Goal: Task Accomplishment & Management: Manage account settings

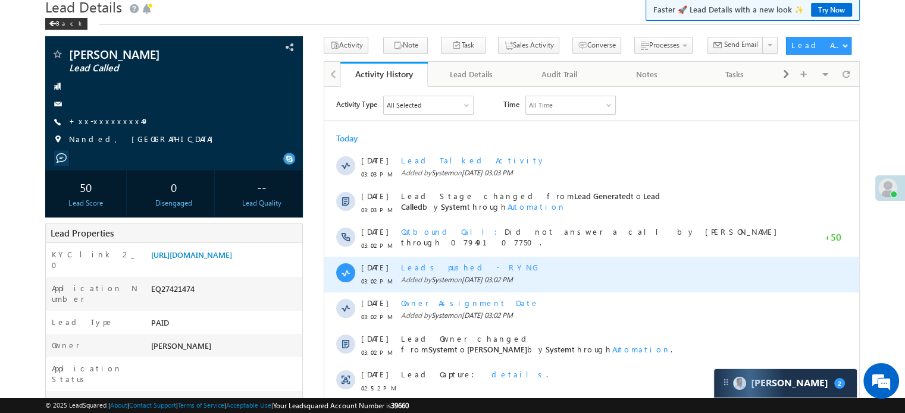
scroll to position [119, 0]
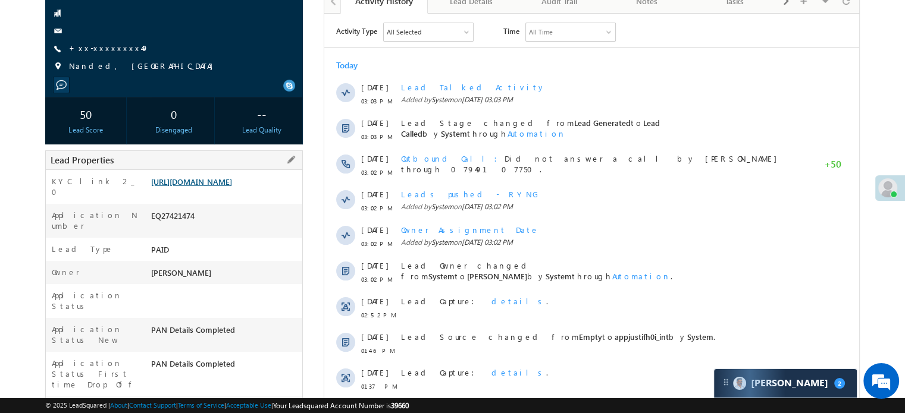
click at [232, 187] on link "https://angelbroking1-pk3em7sa.customui-test.leadsquared.com?leadId=10076f28-a0…" at bounding box center [191, 182] width 81 height 10
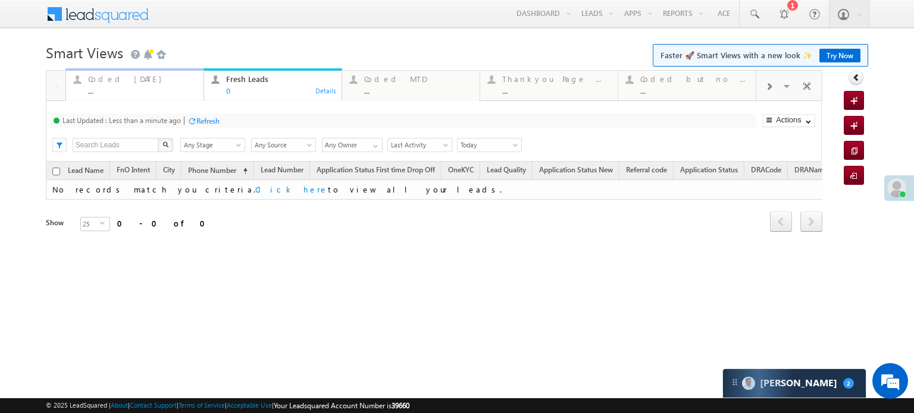
click at [151, 82] on div "Coded Today" at bounding box center [142, 79] width 108 height 10
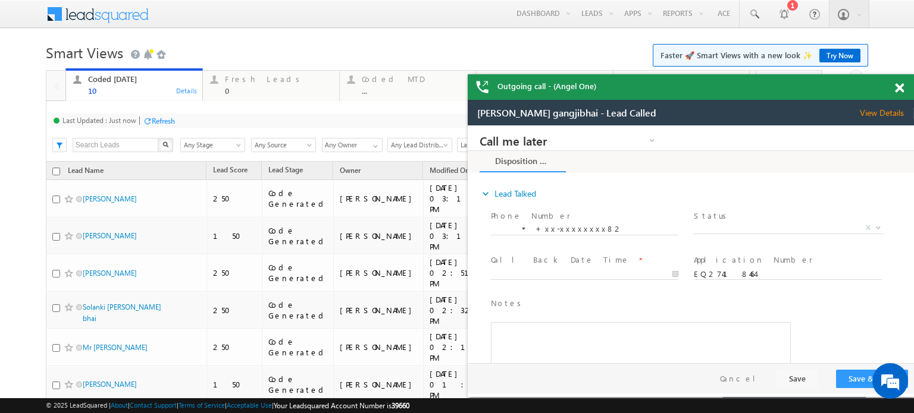
click at [168, 117] on div "Refresh" at bounding box center [163, 121] width 23 height 9
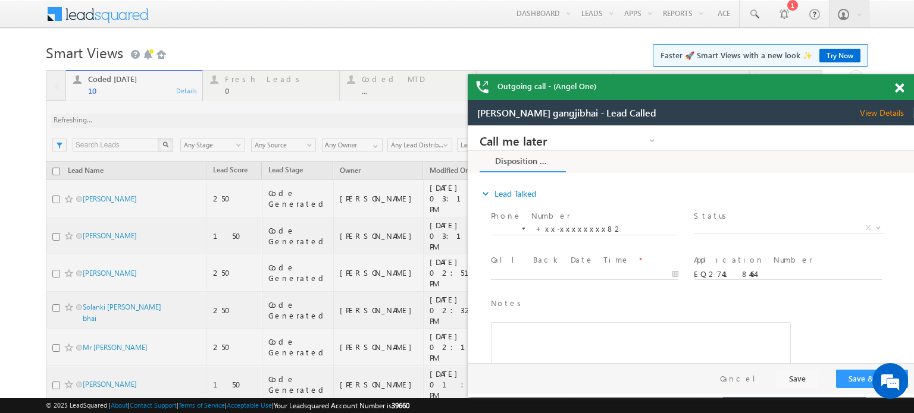
click at [901, 90] on span at bounding box center [899, 88] width 9 height 10
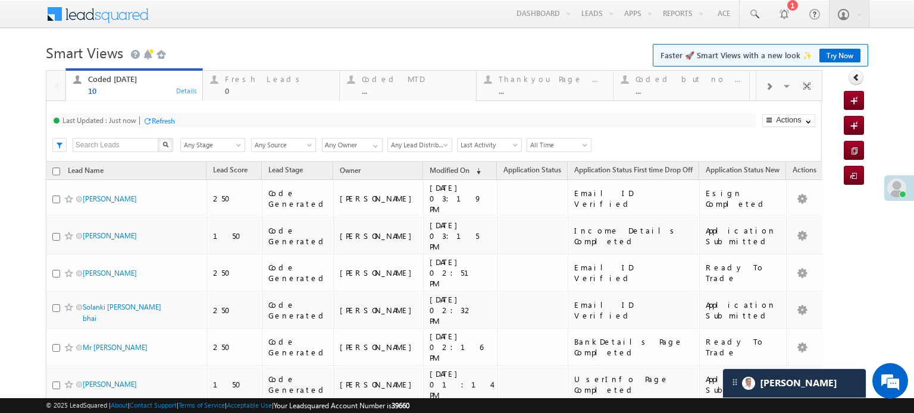
click at [164, 117] on div "Refresh" at bounding box center [163, 121] width 23 height 9
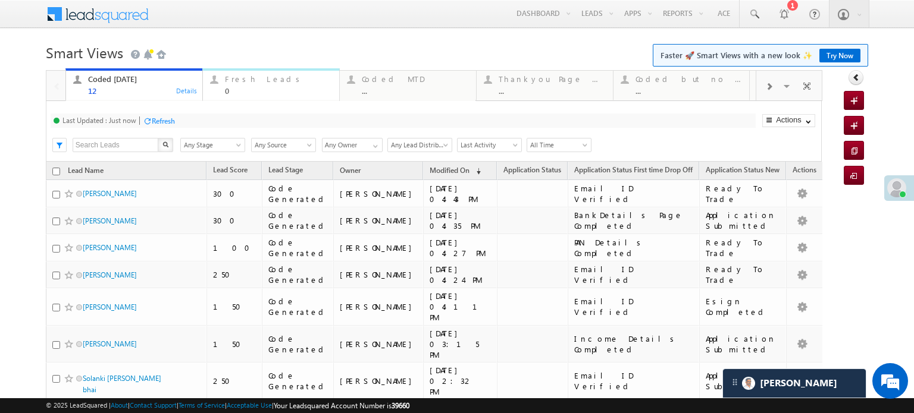
click at [250, 79] on div "Fresh Leads" at bounding box center [278, 79] width 107 height 10
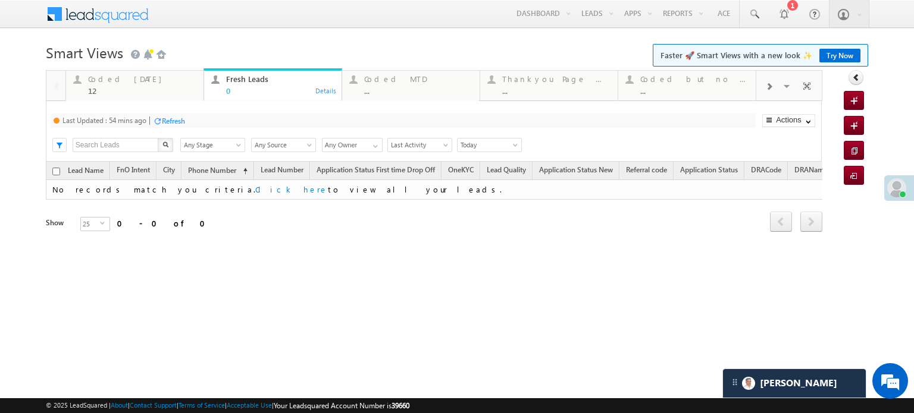
click at [171, 119] on div "Refresh" at bounding box center [173, 121] width 23 height 9
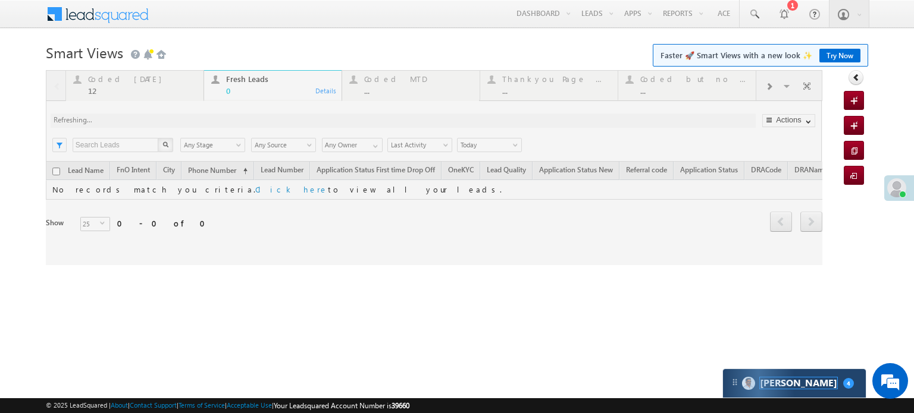
click at [785, 381] on div "Carter 4" at bounding box center [794, 383] width 143 height 29
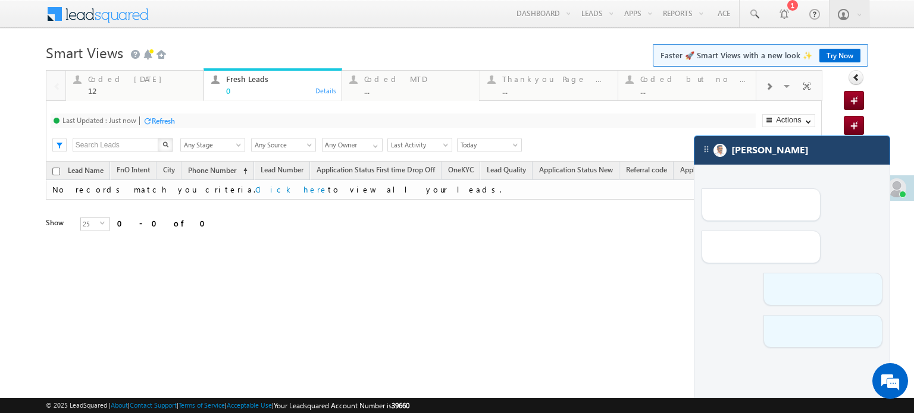
click at [771, 154] on div "[PERSON_NAME]" at bounding box center [791, 150] width 195 height 29
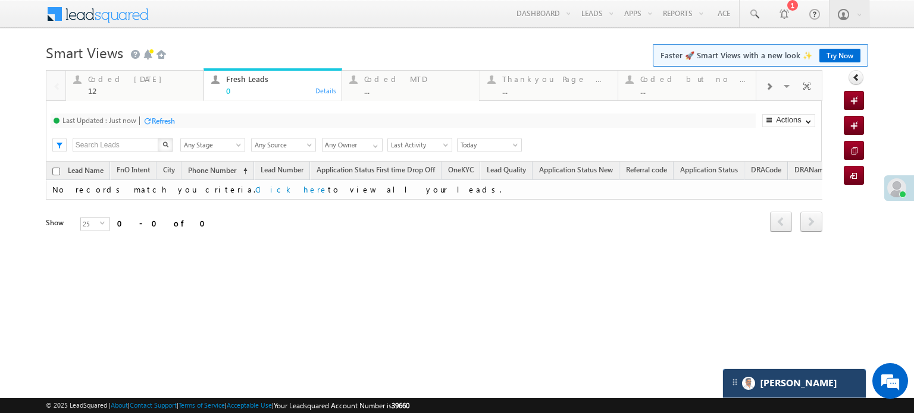
scroll to position [5863, 0]
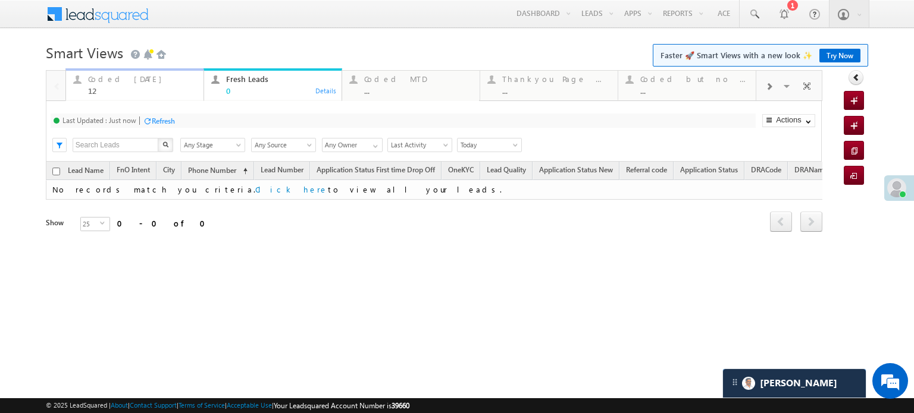
click at [124, 76] on div "Coded Today" at bounding box center [142, 79] width 108 height 10
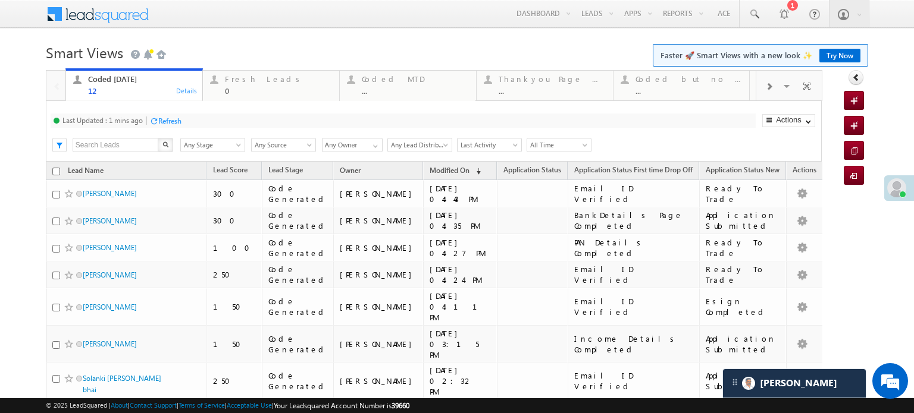
click at [164, 123] on div "Refresh" at bounding box center [169, 121] width 23 height 9
click at [173, 124] on div "Refresh" at bounding box center [163, 121] width 23 height 9
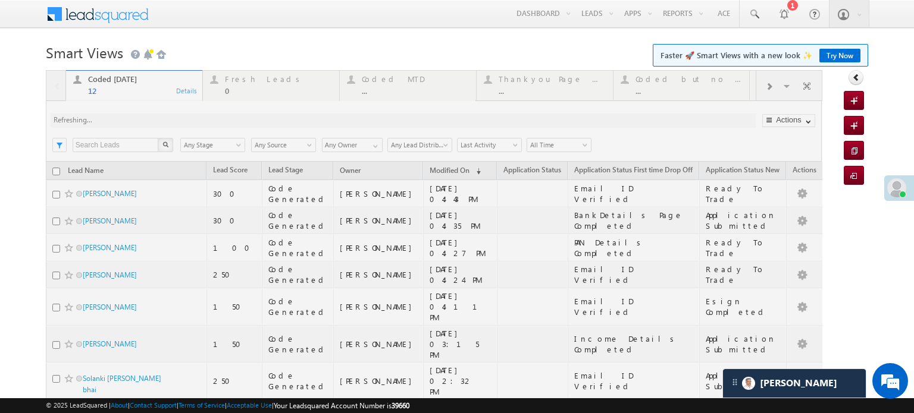
scroll to position [5992, 0]
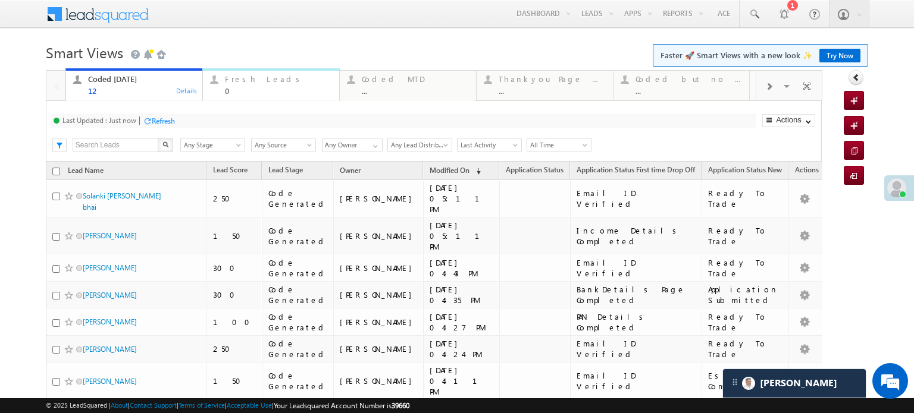
click at [238, 90] on div "0" at bounding box center [278, 90] width 107 height 9
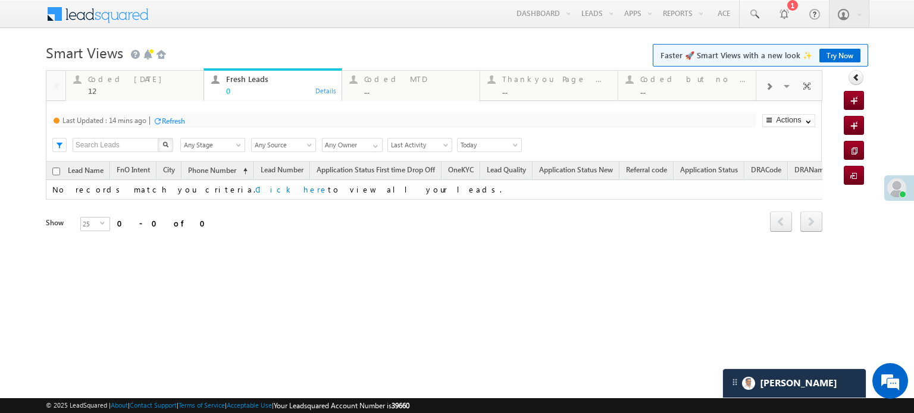
click at [167, 131] on div "Last Updated : 14 mins ago Refresh Refreshing... Search X Lead Stage Any Stage …" at bounding box center [434, 131] width 776 height 61
click at [176, 119] on div "Refresh" at bounding box center [173, 121] width 23 height 9
click at [127, 80] on div "Coded Today" at bounding box center [142, 79] width 108 height 10
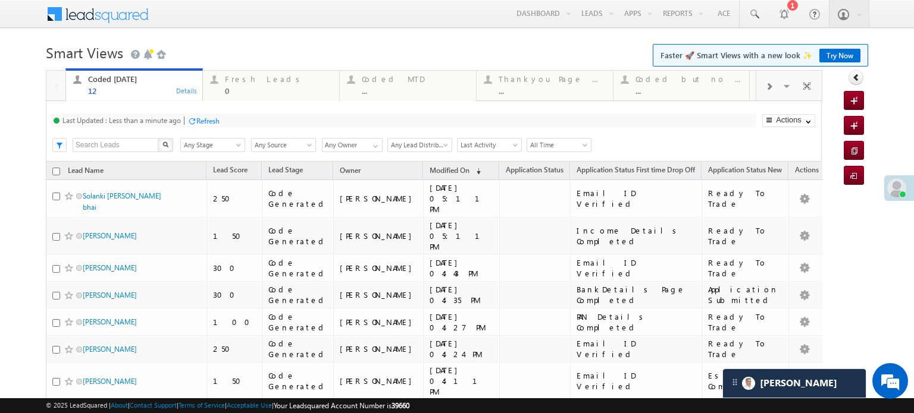
click at [202, 119] on div "Refresh" at bounding box center [207, 121] width 23 height 9
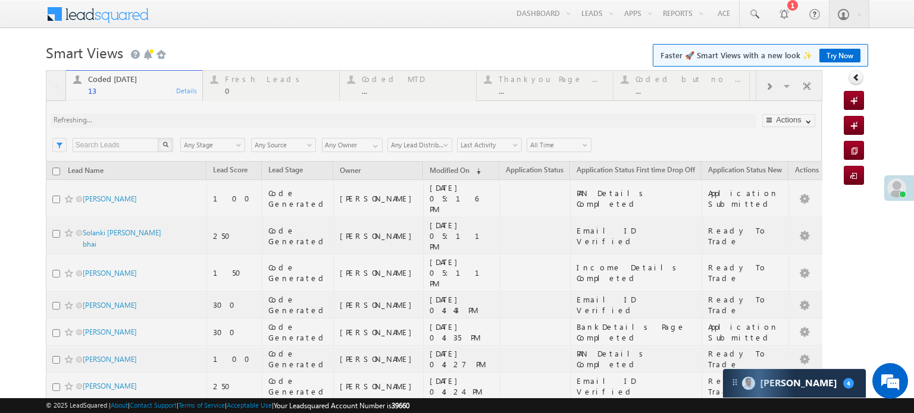
scroll to position [6153, 0]
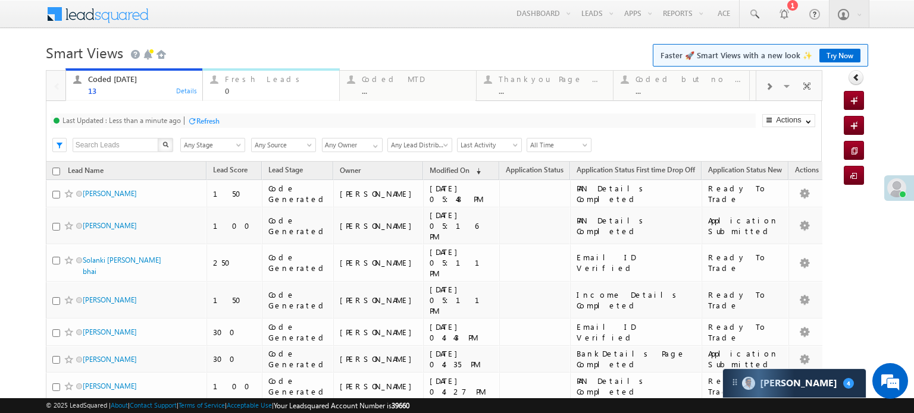
click at [246, 79] on div "Fresh Leads" at bounding box center [278, 79] width 107 height 10
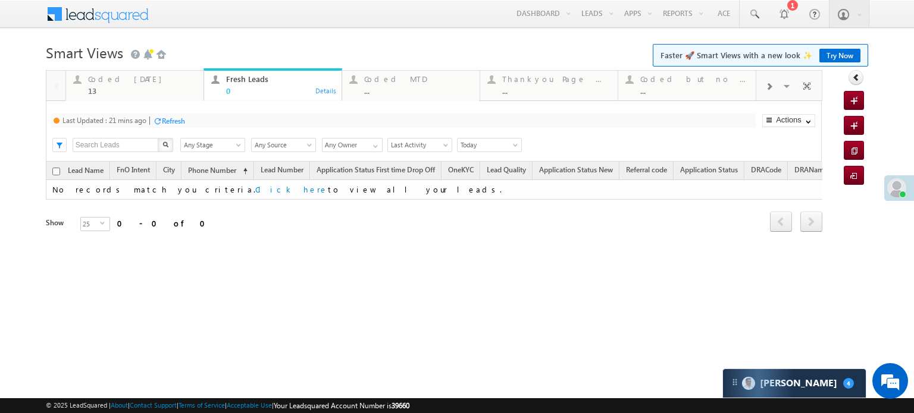
click at [182, 123] on div "Refresh" at bounding box center [173, 121] width 23 height 9
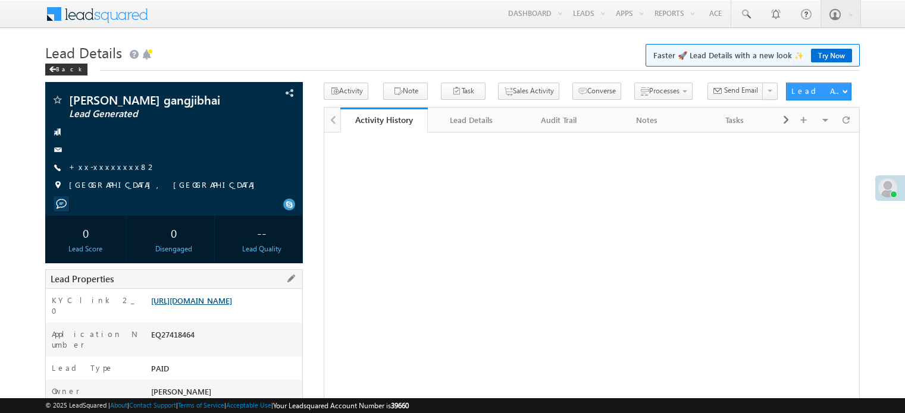
click at [184, 306] on link "https://angelbroking1-pk3em7sa.customui-test.leadsquared.com?leadId=dfaba4cc-34…" at bounding box center [191, 301] width 81 height 10
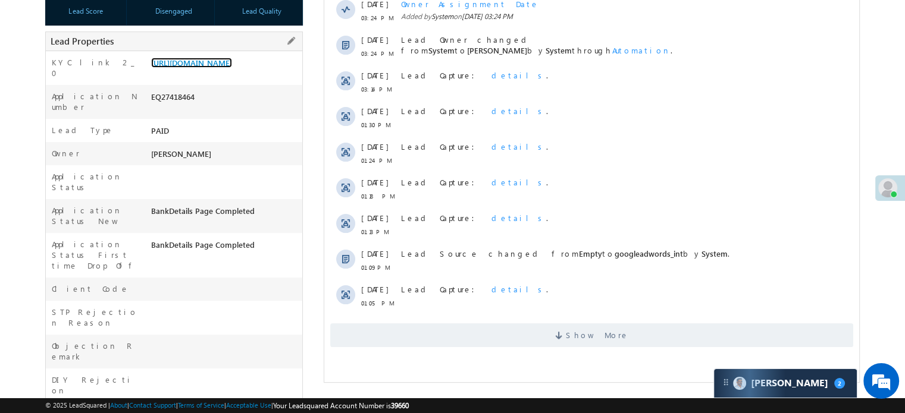
scroll to position [59, 0]
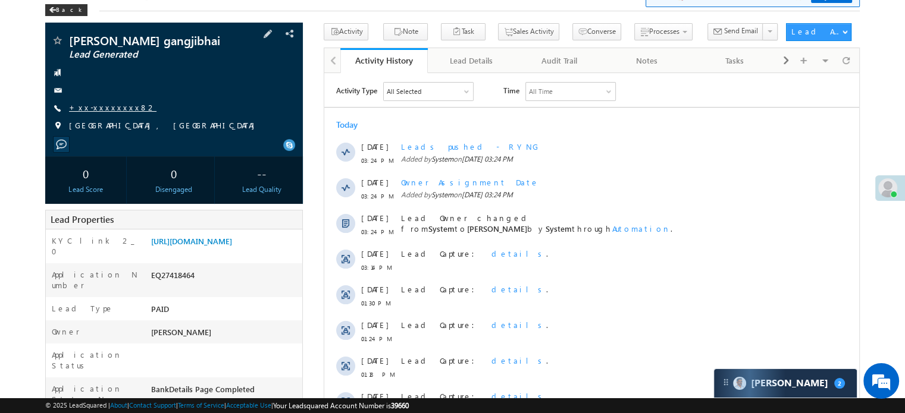
click at [96, 108] on link "+xx-xxxxxxxx82" at bounding box center [112, 107] width 87 height 10
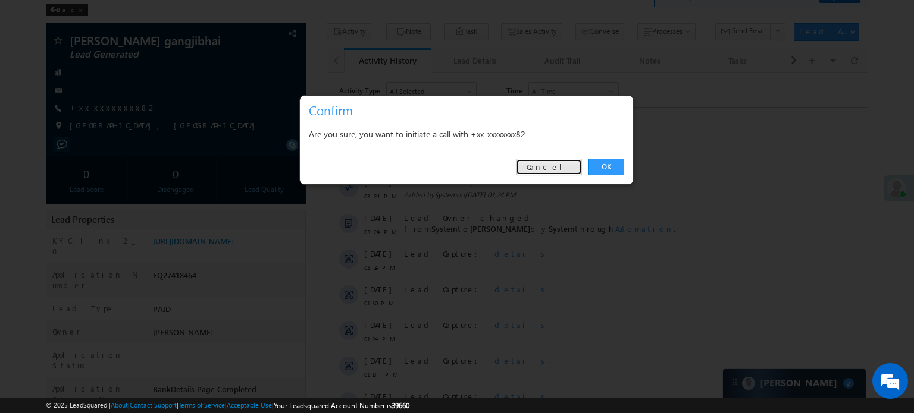
drag, startPoint x: 254, startPoint y: 89, endPoint x: 577, endPoint y: 162, distance: 331.2
click at [577, 162] on link "Cancel" at bounding box center [549, 167] width 66 height 17
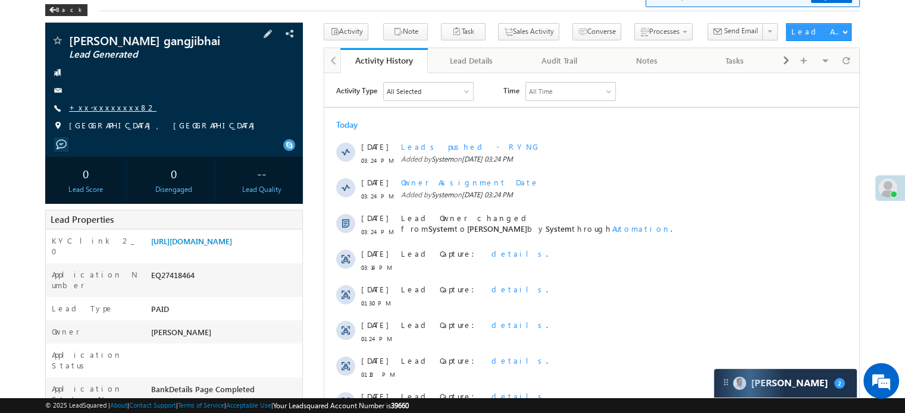
click at [105, 112] on link "+xx-xxxxxxxx82" at bounding box center [112, 107] width 87 height 10
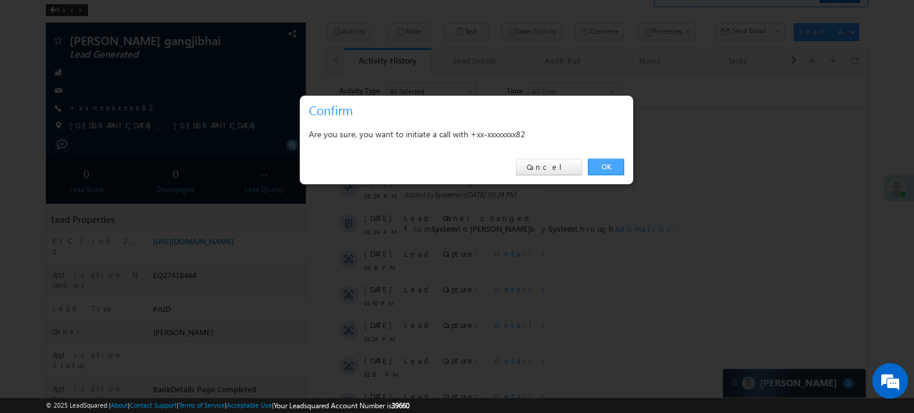
click at [596, 162] on link "OK" at bounding box center [606, 167] width 36 height 17
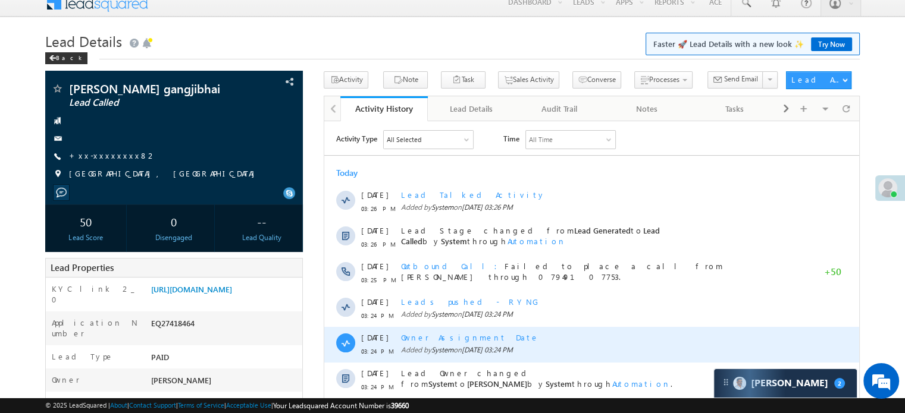
scroll to position [1, 0]
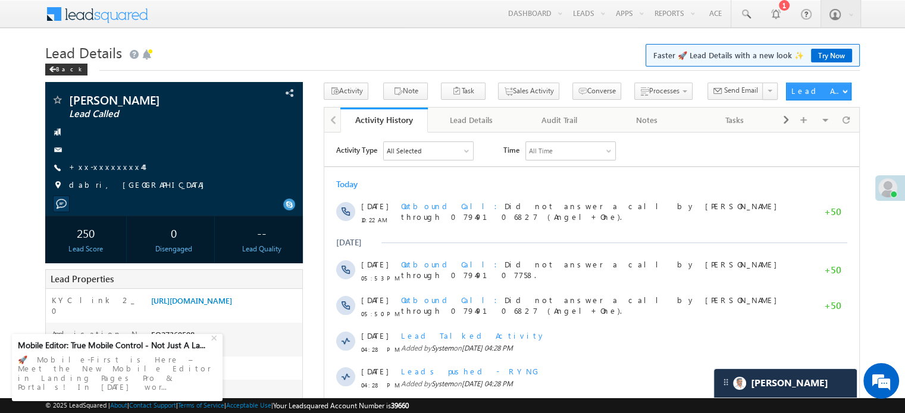
scroll to position [6050, 0]
